Goal: Transaction & Acquisition: Purchase product/service

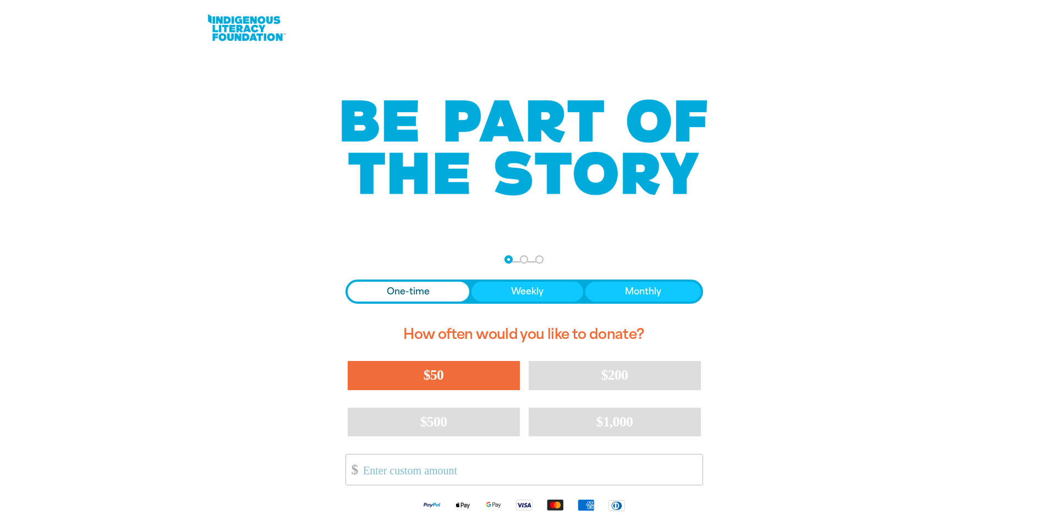
scroll to position [220, 0]
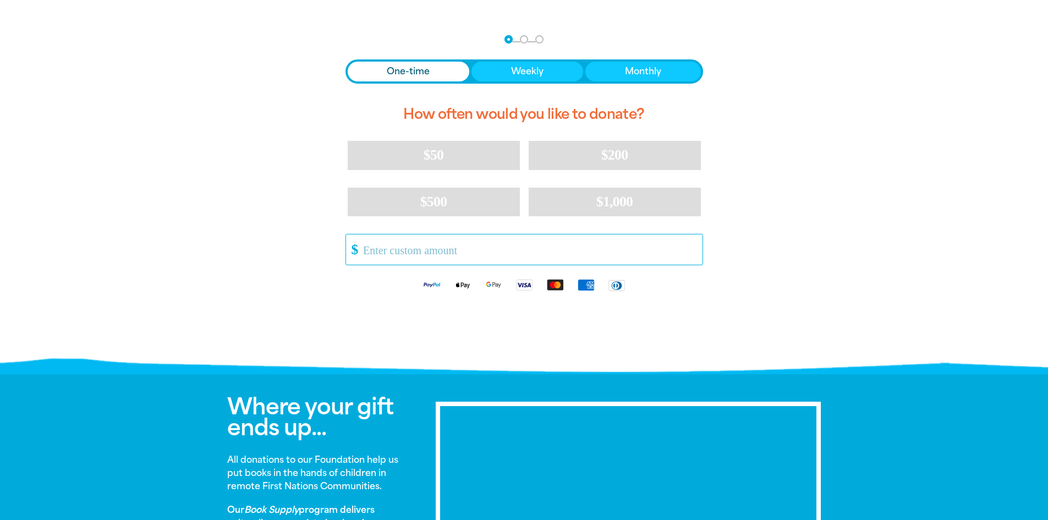
click at [444, 247] on input "Other Amount" at bounding box center [528, 249] width 347 height 30
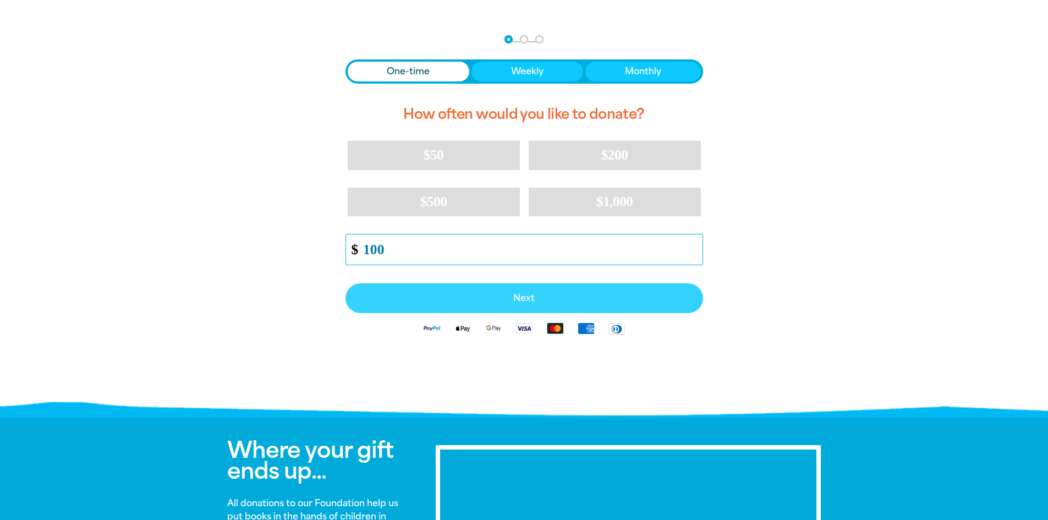
type input "100"
click at [528, 299] on span "Next" at bounding box center [524, 298] width 333 height 9
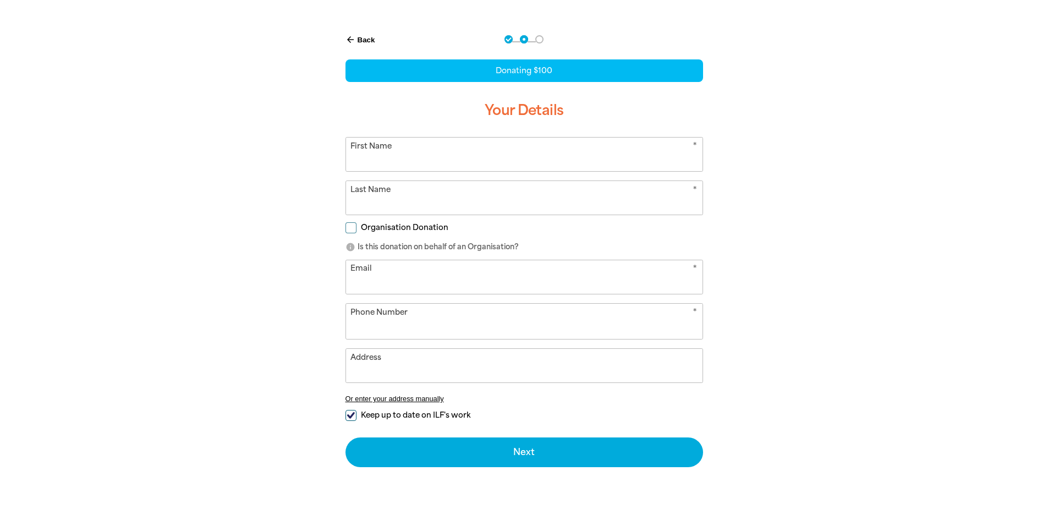
select select "AU"
click at [349, 237] on div "Organisation Donation info Is this donation on behalf of an Organisation?" at bounding box center [525, 238] width 358 height 28
click at [349, 229] on input "Organisation Donation" at bounding box center [351, 227] width 11 height 11
checkbox input "true"
select select "AU"
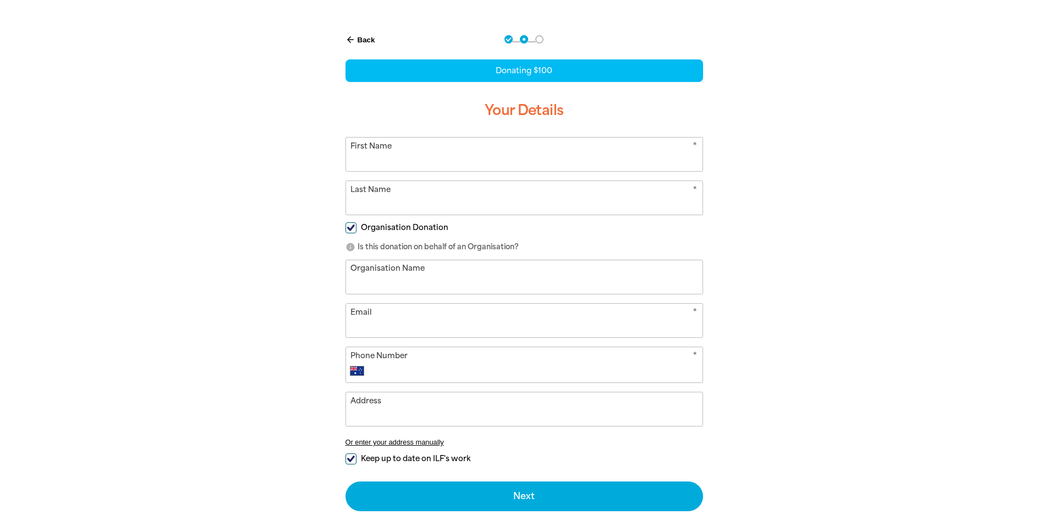
click at [408, 147] on input "First Name" at bounding box center [524, 155] width 357 height 34
type input "Man"
type input "[PERSON_NAME]"
type input "[EMAIL_ADDRESS][DOMAIN_NAME]"
click at [441, 366] on input "Phone Number" at bounding box center [534, 370] width 325 height 13
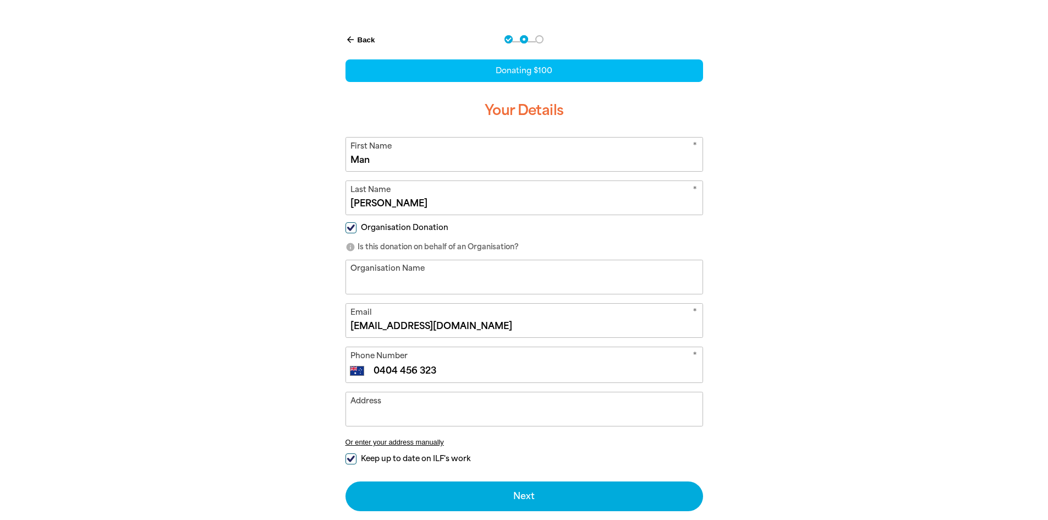
type input "0404 456 323"
click at [349, 459] on input "Keep up to date on ILF's work" at bounding box center [351, 458] width 11 height 11
checkbox input "false"
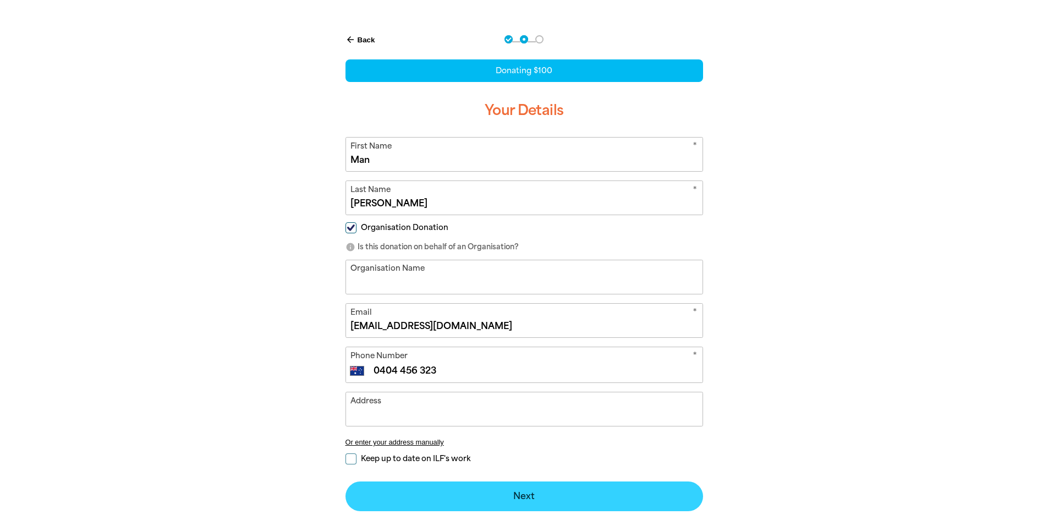
click at [462, 489] on button "Next chevron_right" at bounding box center [525, 496] width 358 height 30
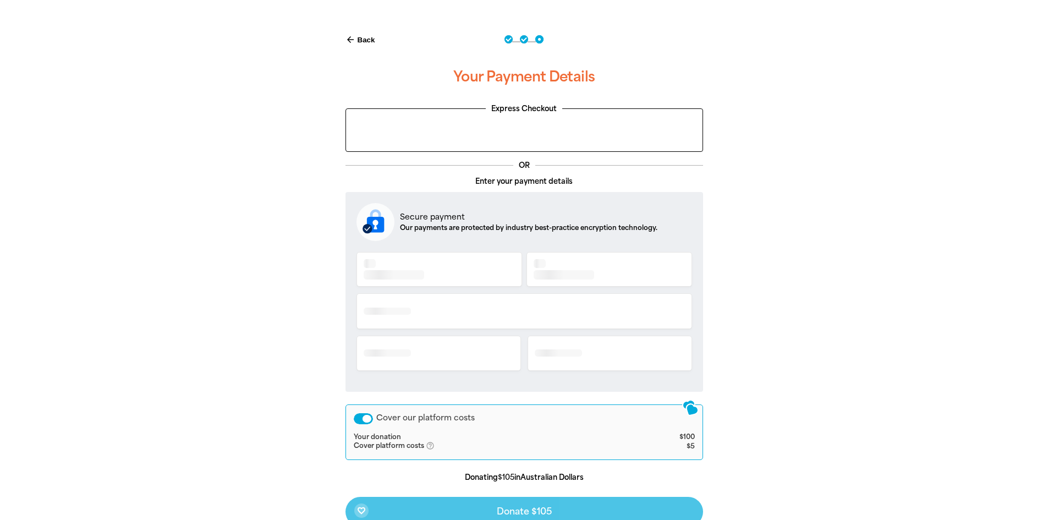
scroll to position [232, 0]
